Goal: Task Accomplishment & Management: Complete application form

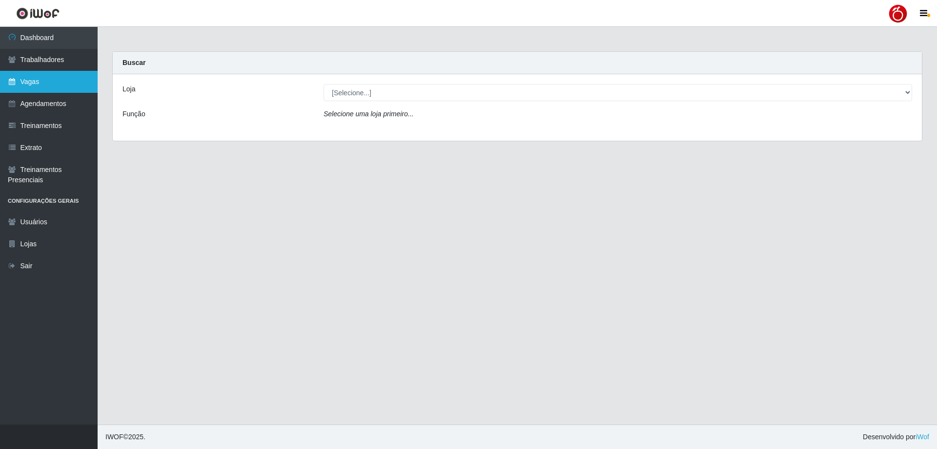
click at [61, 81] on link "Vagas" at bounding box center [49, 82] width 98 height 22
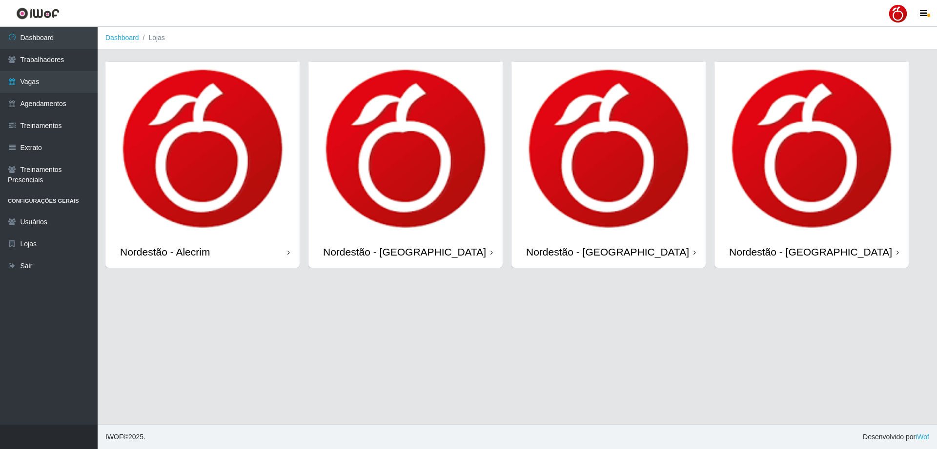
click at [277, 259] on div "Nordestão - Alecrim" at bounding box center [202, 252] width 194 height 32
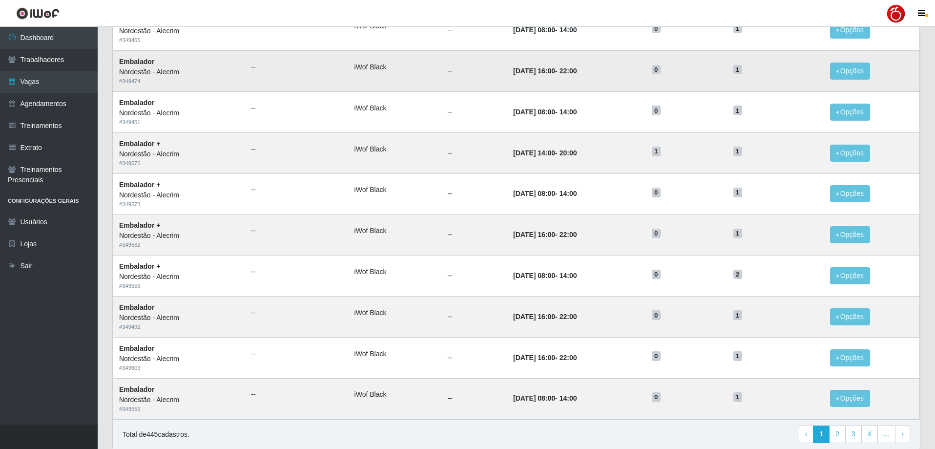
scroll to position [379, 0]
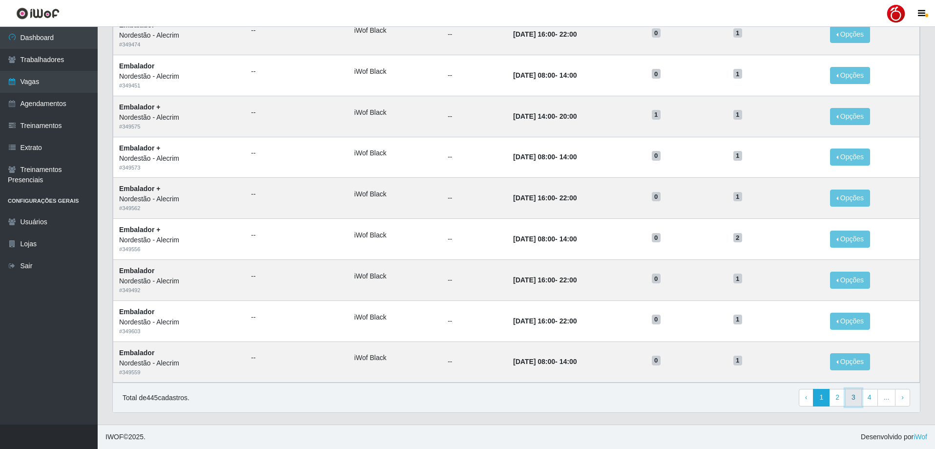
click at [847, 393] on link "3" at bounding box center [853, 398] width 17 height 18
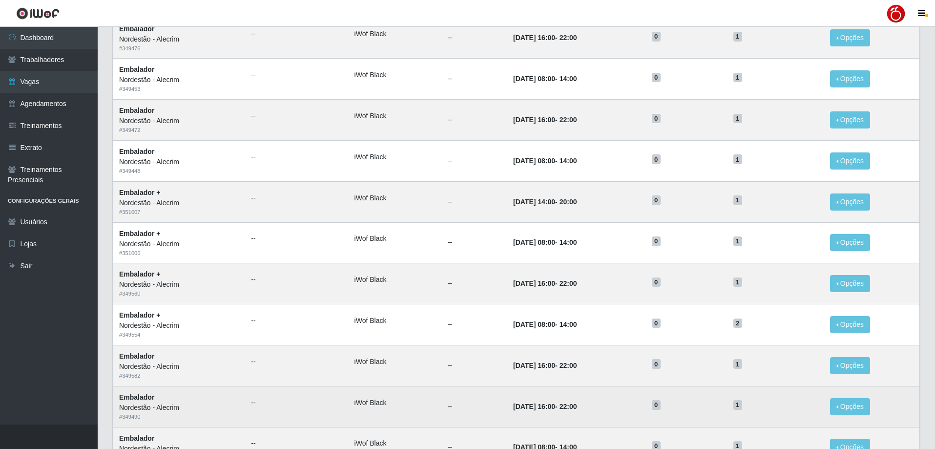
scroll to position [379, 0]
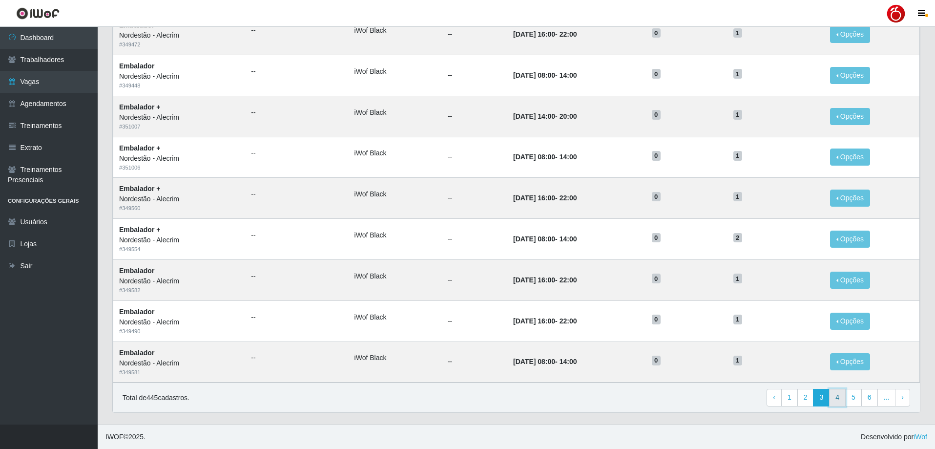
click at [842, 396] on link "4" at bounding box center [837, 398] width 17 height 18
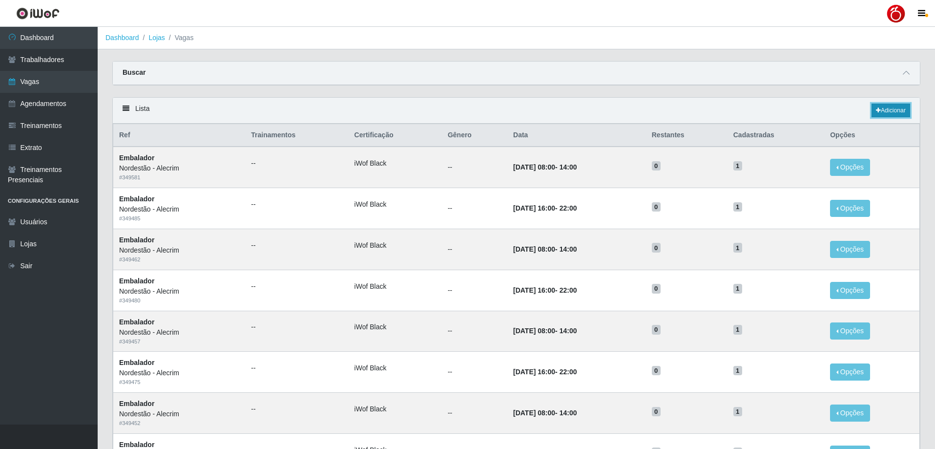
click at [879, 114] on link "Adicionar" at bounding box center [890, 110] width 39 height 14
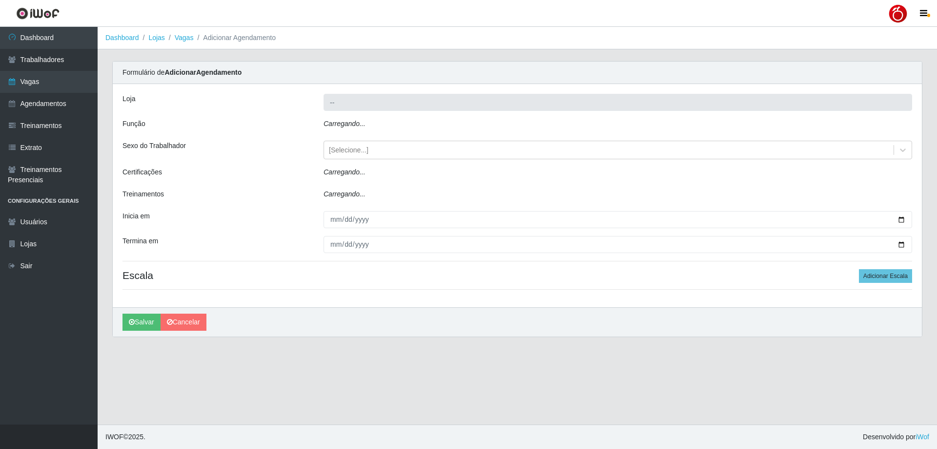
type input "Nordestão - Alecrim"
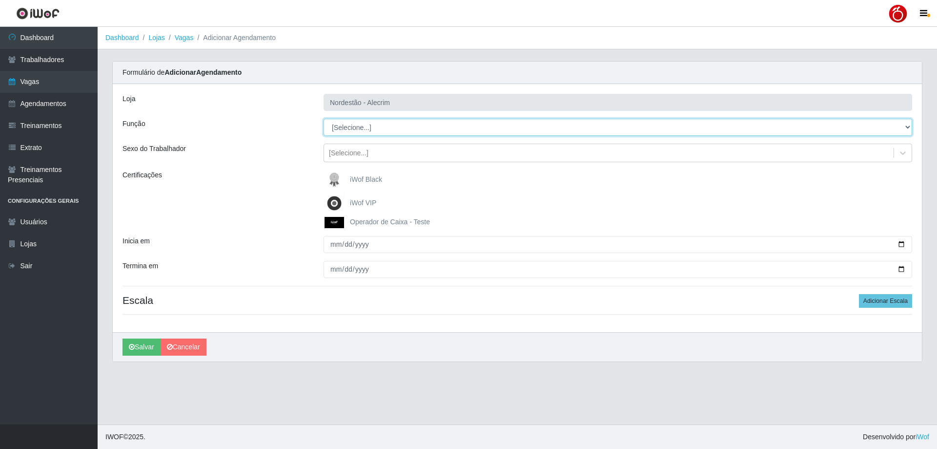
click at [355, 127] on select "[Selecione...] Balconista + Balconista de Padaria Balconista de Padaria ++ Emba…" at bounding box center [618, 127] width 589 height 17
select select "70"
click at [324, 119] on select "[Selecione...] Balconista + Balconista de Padaria Balconista de Padaria ++ Emba…" at bounding box center [618, 127] width 589 height 17
click at [363, 181] on span "iWof Black" at bounding box center [366, 179] width 32 height 8
click at [0, 0] on input "iWof Black" at bounding box center [0, 0] width 0 height 0
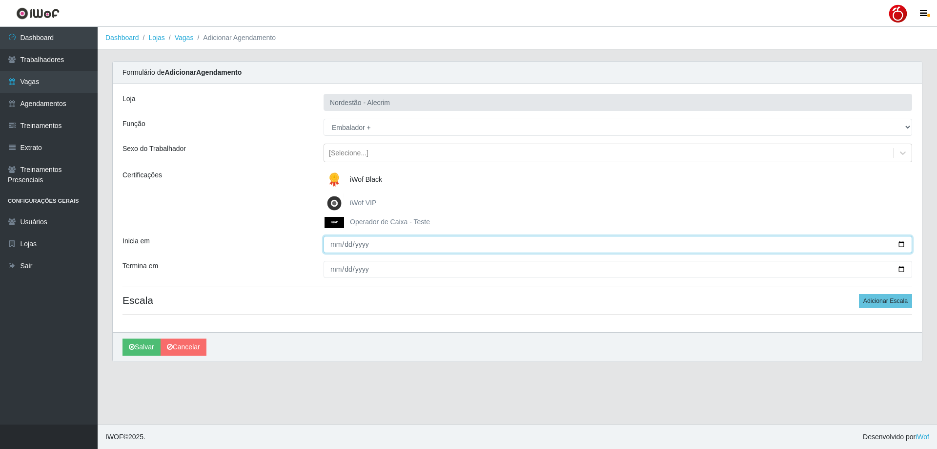
click at [337, 245] on input "Inicia em" at bounding box center [618, 244] width 589 height 17
type input "2025-10-04"
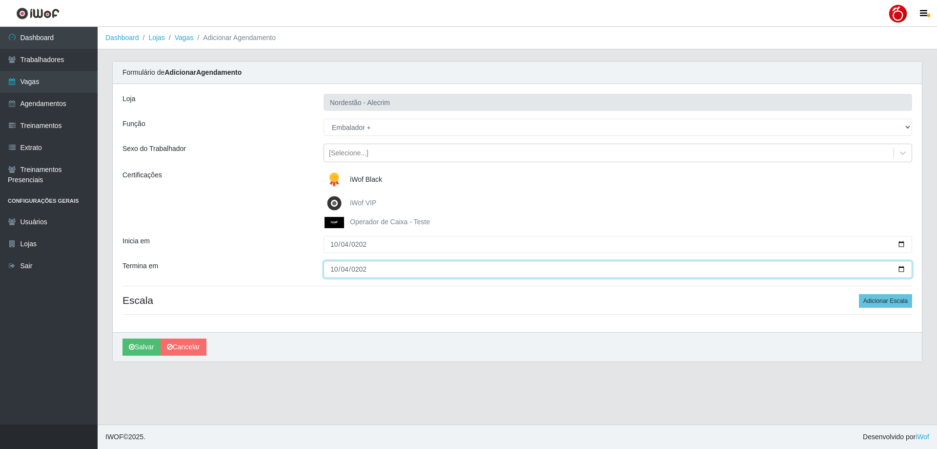
type input "2025-10-04"
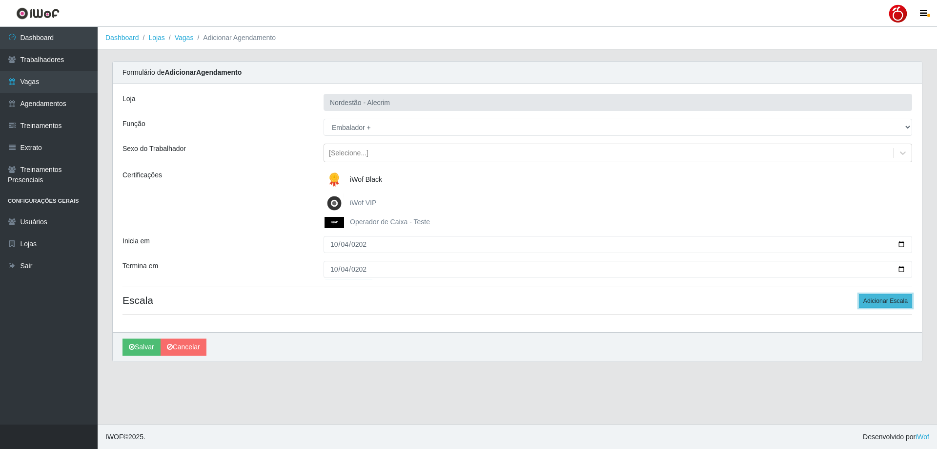
click at [897, 307] on button "Adicionar Escala" at bounding box center [885, 301] width 53 height 14
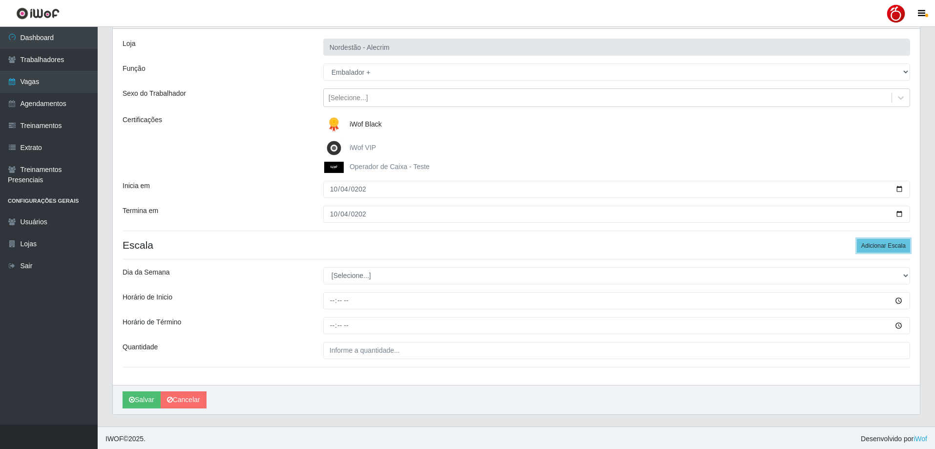
scroll to position [58, 0]
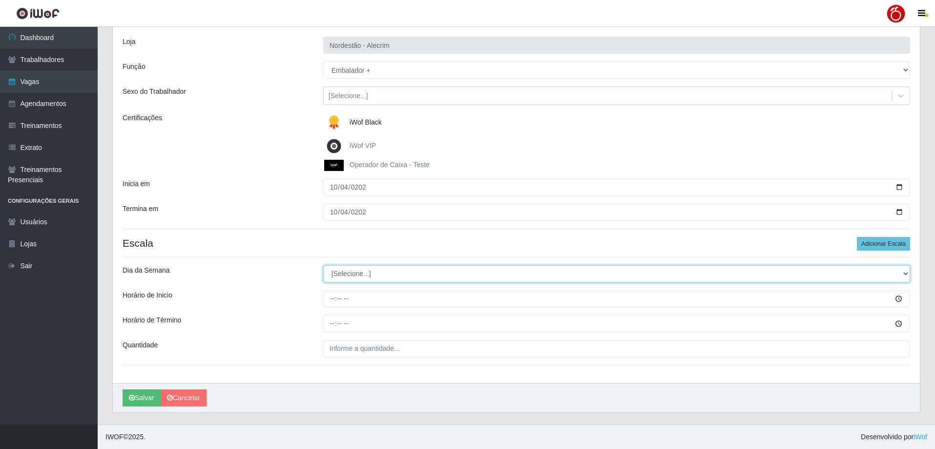
click at [413, 268] on select "[Selecione...] Segunda Terça Quarta Quinta Sexta Sábado Domingo" at bounding box center [616, 273] width 587 height 17
select select "6"
click at [323, 265] on select "[Selecione...] Segunda Terça Quarta Quinta Sexta Sábado Domingo" at bounding box center [616, 273] width 587 height 17
click at [275, 289] on div "Loja Nordestão - Alecrim Função [Selecione...] Balconista + Balconista de Padar…" at bounding box center [516, 205] width 807 height 356
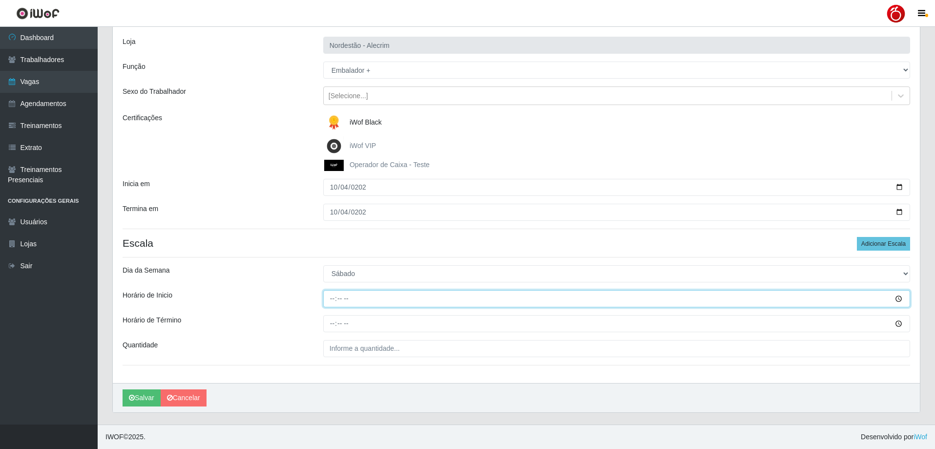
click at [332, 297] on input "Horário de Inicio" at bounding box center [616, 298] width 587 height 17
type input "16:00"
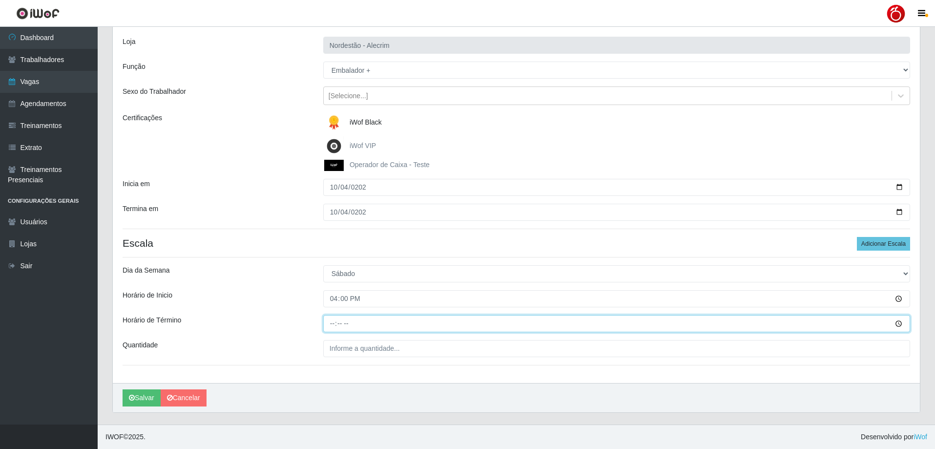
type input "22:00"
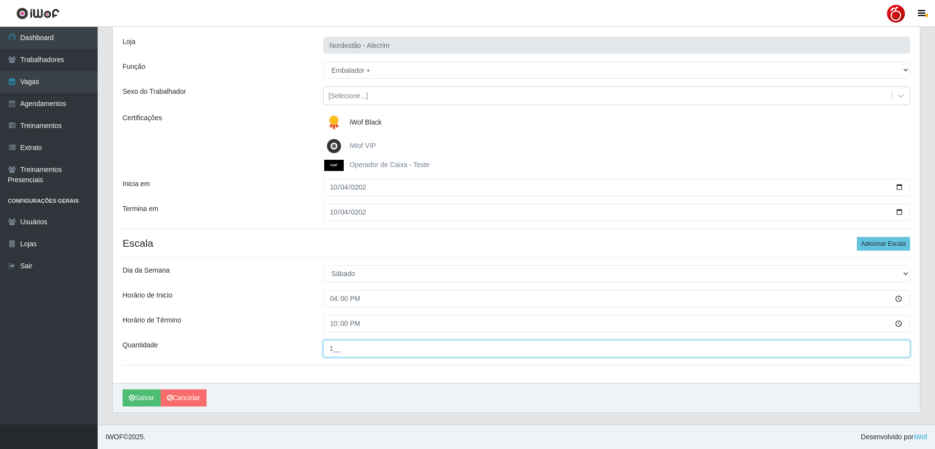
type input "1__"
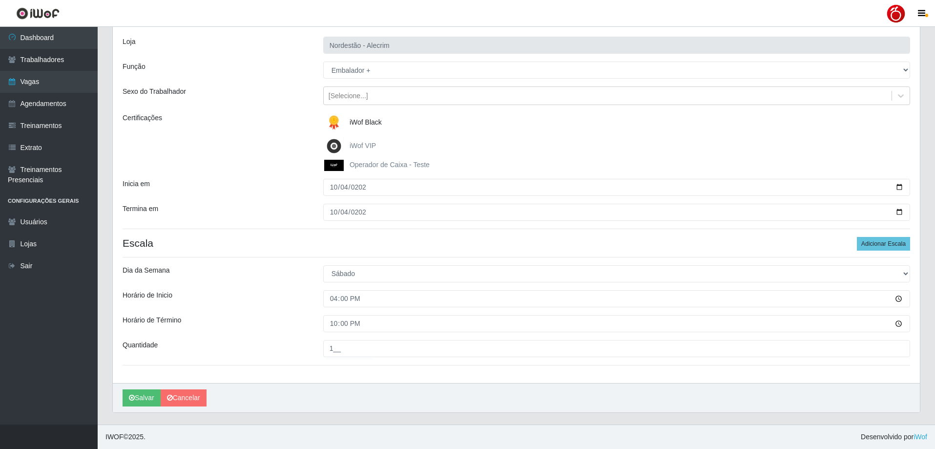
click at [233, 329] on div "Horário de Término" at bounding box center [215, 323] width 201 height 17
click at [139, 392] on button "Salvar" at bounding box center [142, 397] width 38 height 17
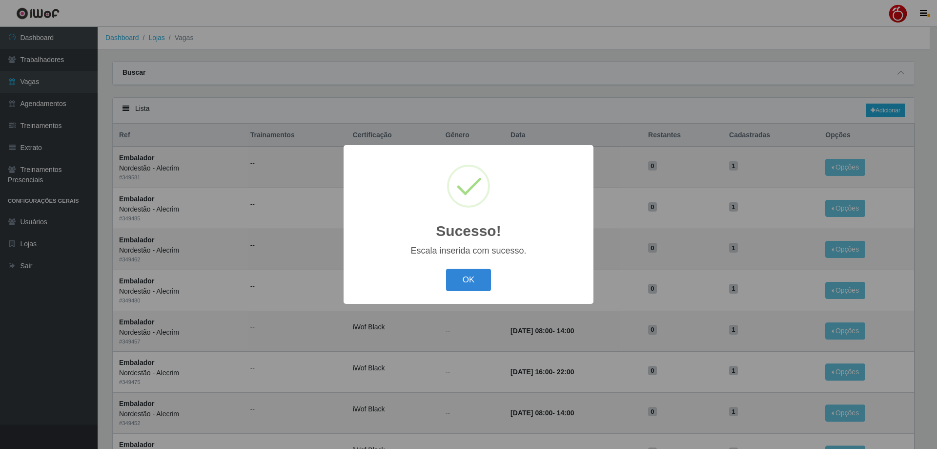
click at [446, 268] on button "OK" at bounding box center [468, 279] width 45 height 23
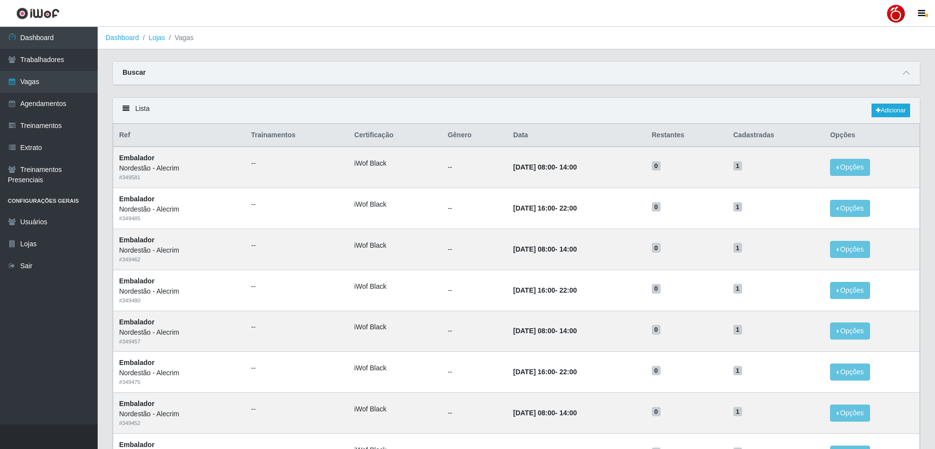
click at [532, 91] on div "Carregando... Buscar Início em Término em Função [Selecione...] Balconista + Ba…" at bounding box center [516, 79] width 822 height 36
click at [532, 97] on div "Carregando... Buscar Início em Término em Função [Selecione...] Balconista + Ba…" at bounding box center [516, 79] width 822 height 36
click at [158, 40] on link "Lojas" at bounding box center [156, 38] width 16 height 8
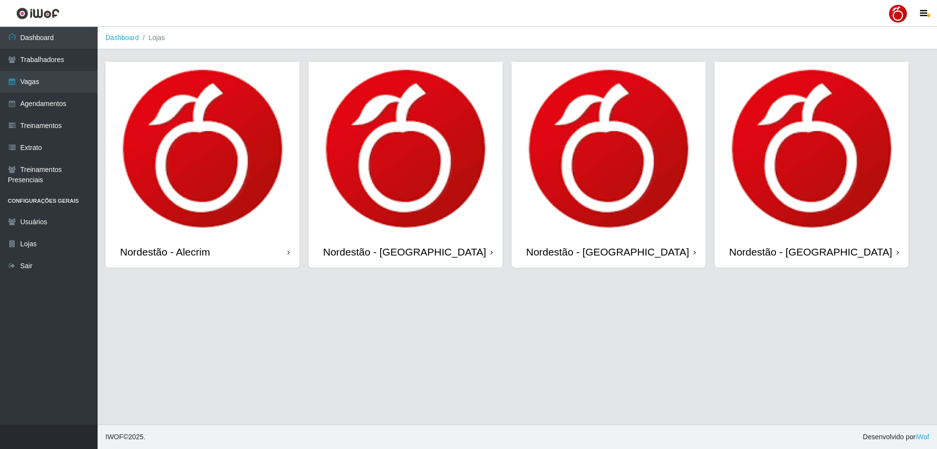
click at [627, 261] on div "Nordestão - Petrópolis" at bounding box center [609, 252] width 194 height 32
